Goal: Navigation & Orientation: Find specific page/section

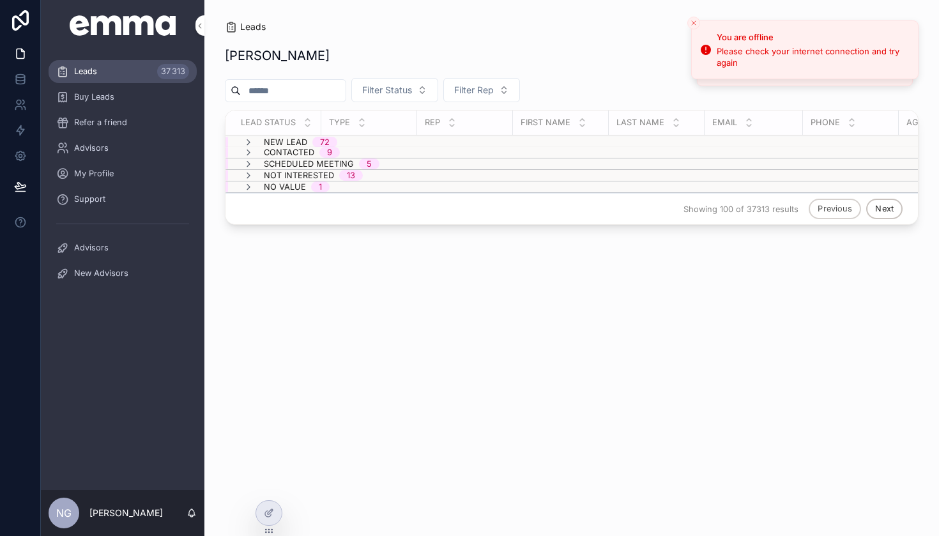
click at [98, 175] on span "My Profile" at bounding box center [94, 173] width 40 height 11
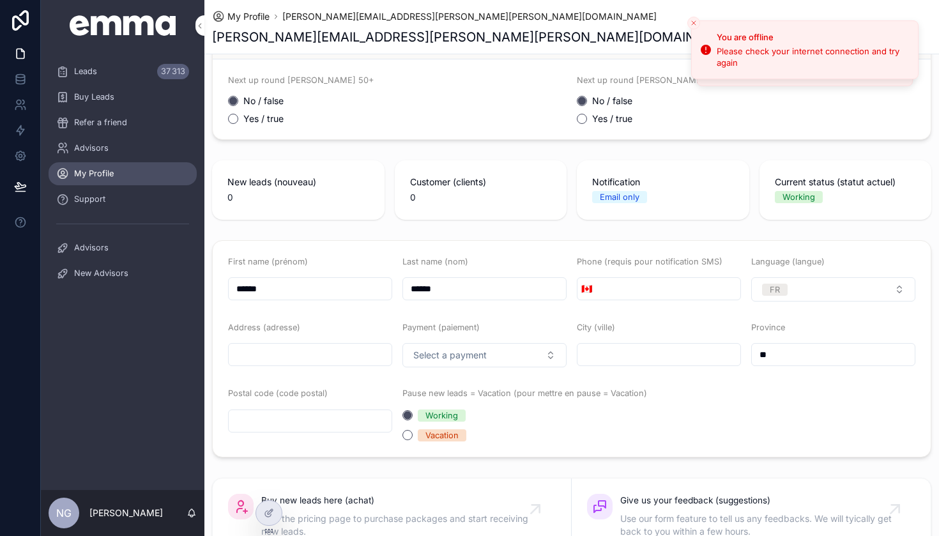
scroll to position [66, 0]
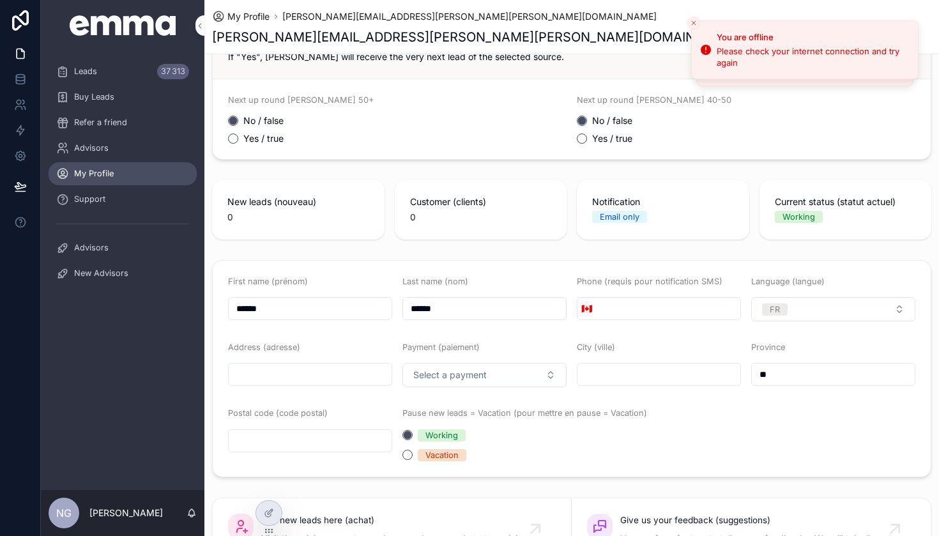
click at [109, 68] on div "Leads 37 313" at bounding box center [122, 71] width 133 height 20
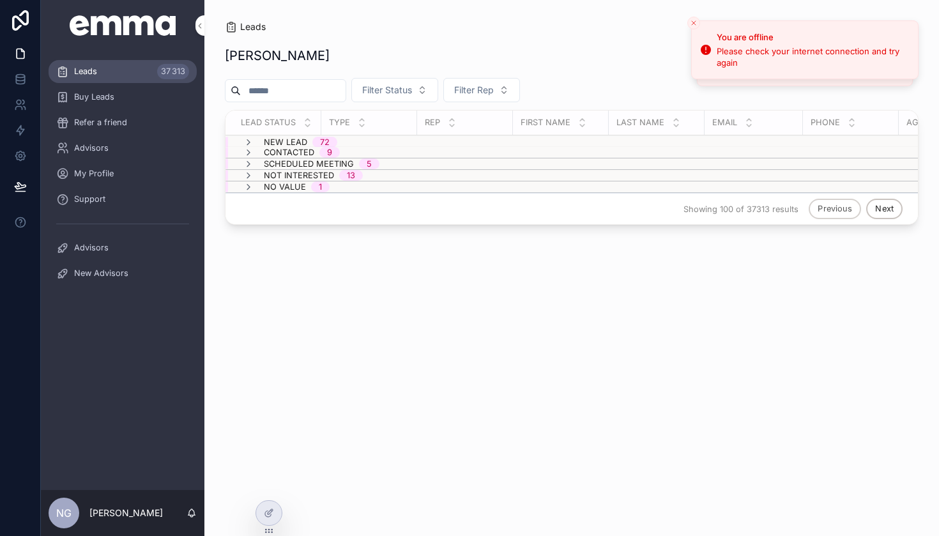
click at [250, 141] on icon "scrollable content" at bounding box center [248, 142] width 10 height 10
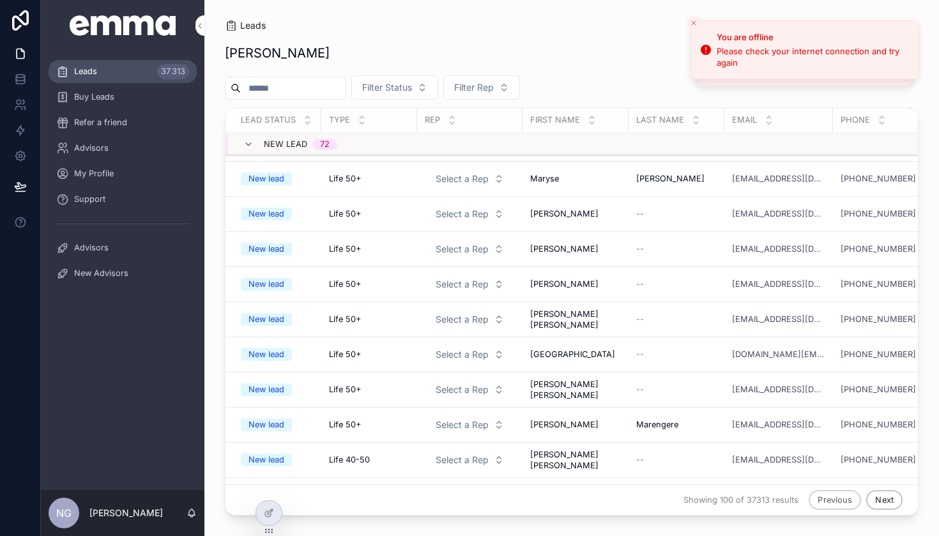
scroll to position [251, 0]
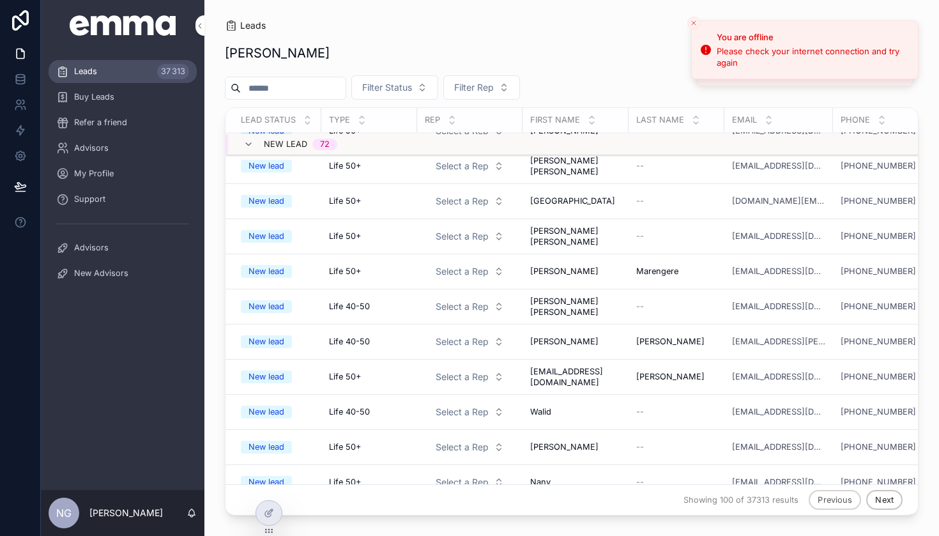
click at [275, 271] on div "New lead" at bounding box center [267, 271] width 36 height 12
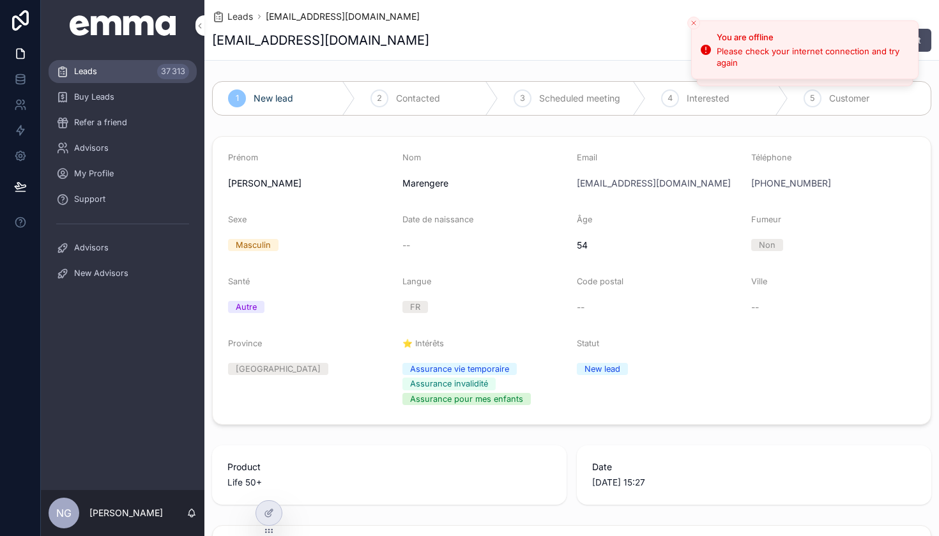
click at [238, 21] on span "Leads" at bounding box center [240, 16] width 26 height 13
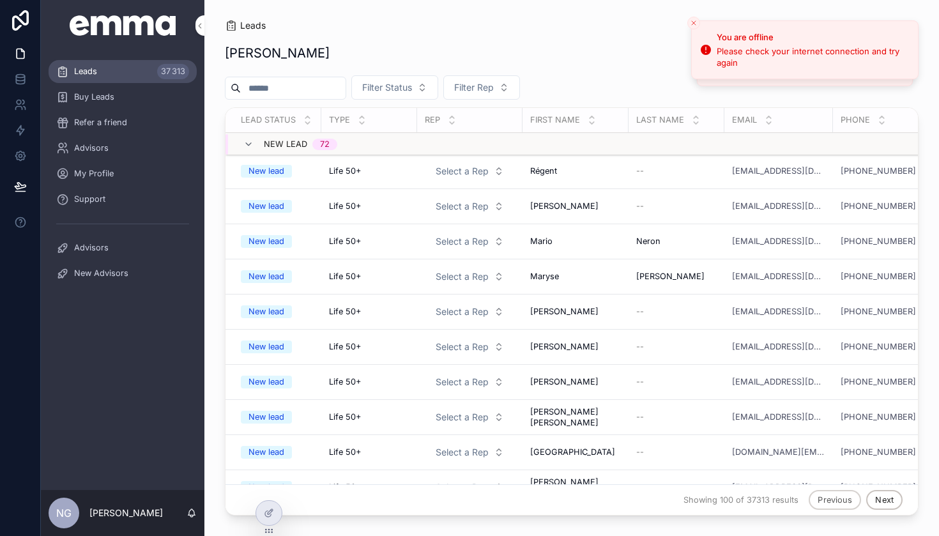
click at [250, 142] on icon "scrollable content" at bounding box center [248, 144] width 10 height 10
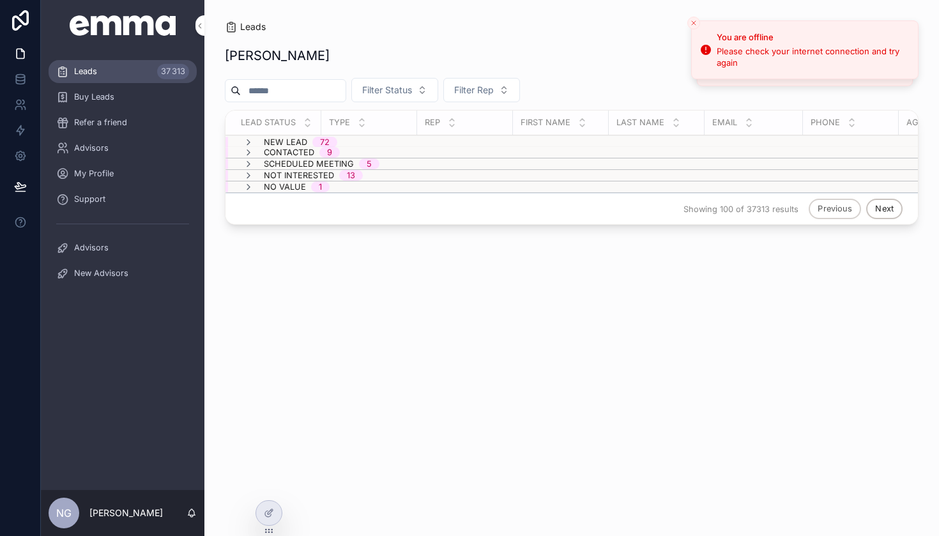
click at [120, 124] on span "Refer a friend" at bounding box center [100, 122] width 53 height 11
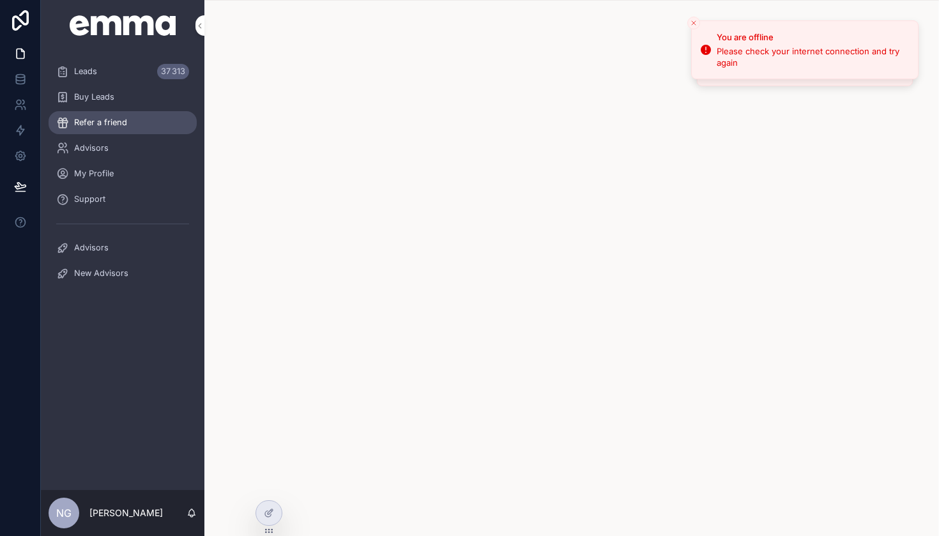
click at [104, 199] on span "Support" at bounding box center [89, 199] width 31 height 11
